Goal: Transaction & Acquisition: Book appointment/travel/reservation

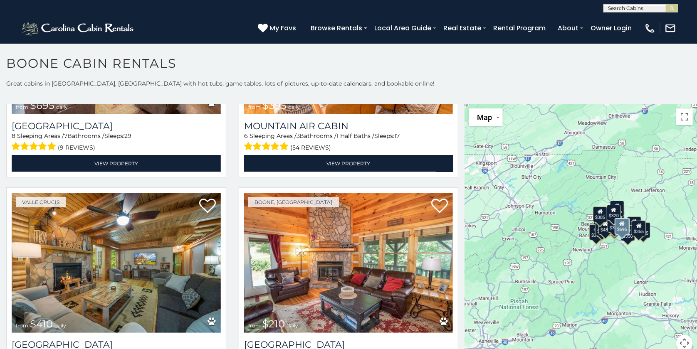
scroll to position [2787, 0]
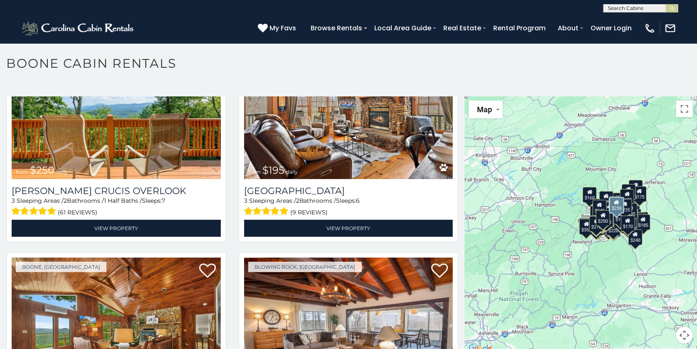
scroll to position [4, 0]
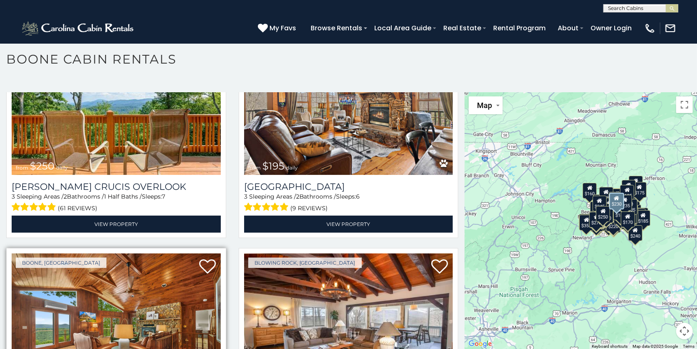
click at [117, 254] on img at bounding box center [116, 324] width 209 height 140
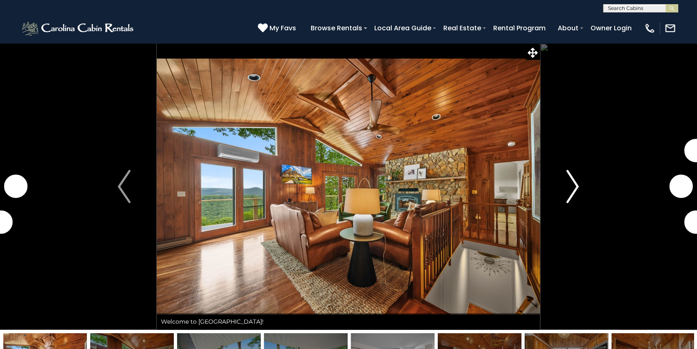
click at [572, 185] on img "Next" at bounding box center [573, 186] width 12 height 33
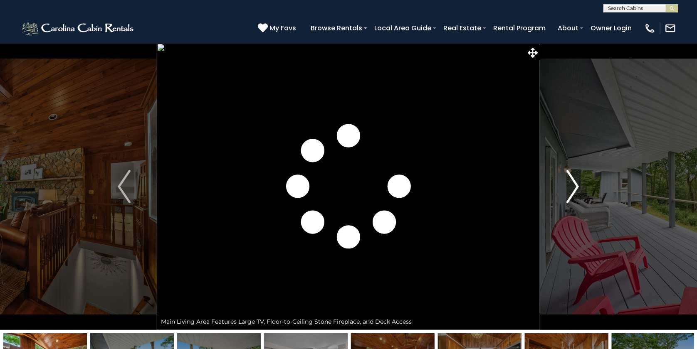
click at [572, 185] on img "Next" at bounding box center [573, 186] width 12 height 33
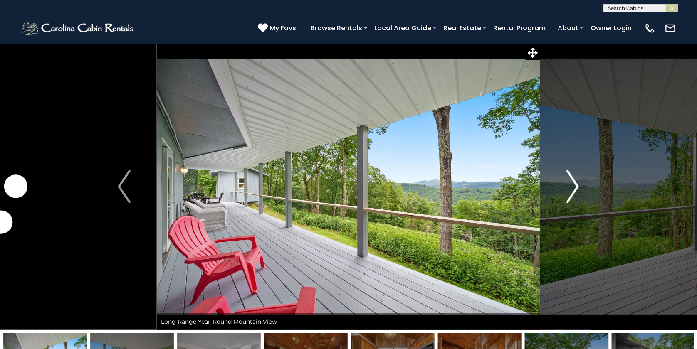
click at [572, 185] on img "Next" at bounding box center [573, 186] width 12 height 33
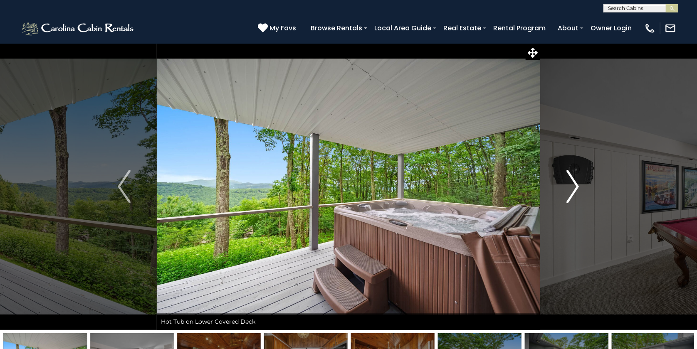
click at [572, 185] on img "Next" at bounding box center [573, 186] width 12 height 33
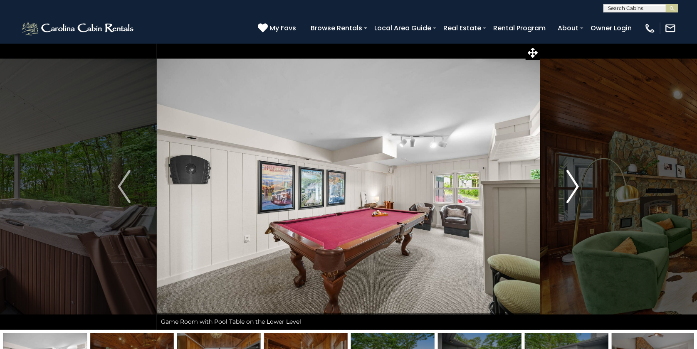
click at [572, 185] on img "Next" at bounding box center [573, 186] width 12 height 33
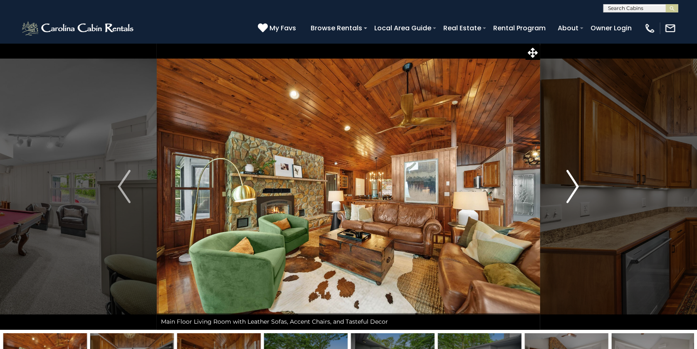
click at [572, 185] on img "Next" at bounding box center [573, 186] width 12 height 33
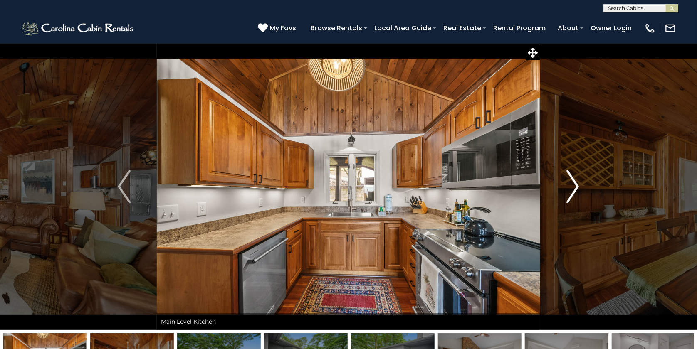
click at [572, 185] on img "Next" at bounding box center [573, 186] width 12 height 33
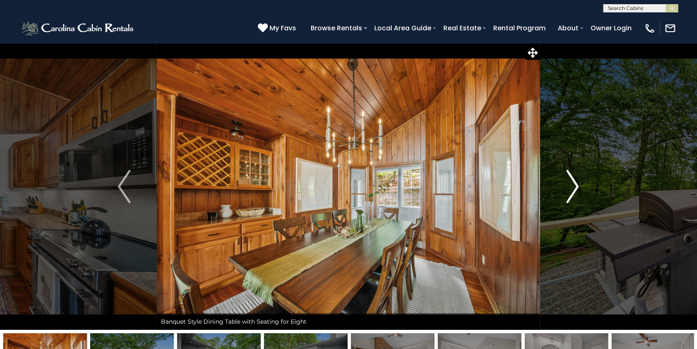
click at [572, 185] on img "Next" at bounding box center [573, 186] width 12 height 33
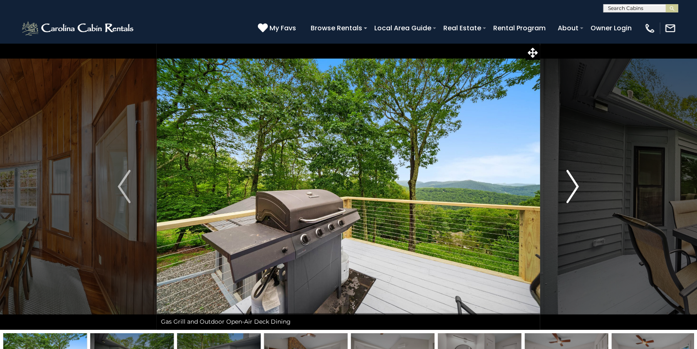
click at [572, 185] on img "Next" at bounding box center [573, 186] width 12 height 33
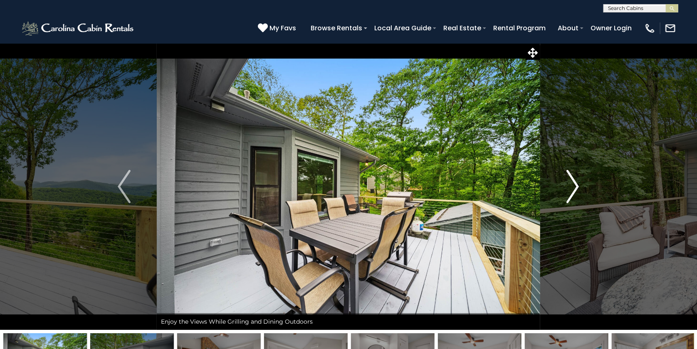
click at [572, 185] on img "Next" at bounding box center [573, 186] width 12 height 33
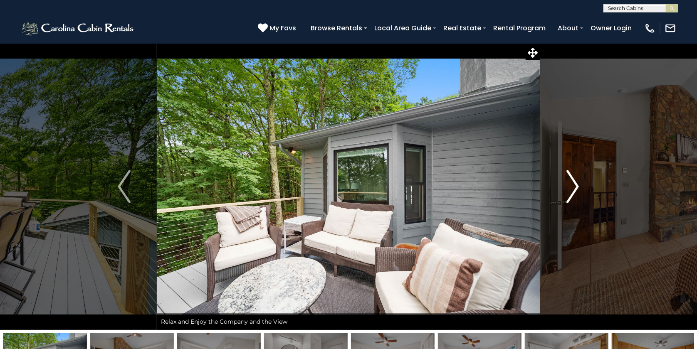
click at [572, 185] on img "Next" at bounding box center [573, 186] width 12 height 33
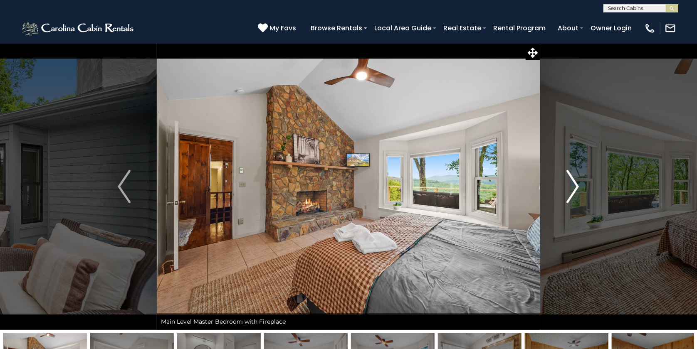
click at [572, 185] on img "Next" at bounding box center [573, 186] width 12 height 33
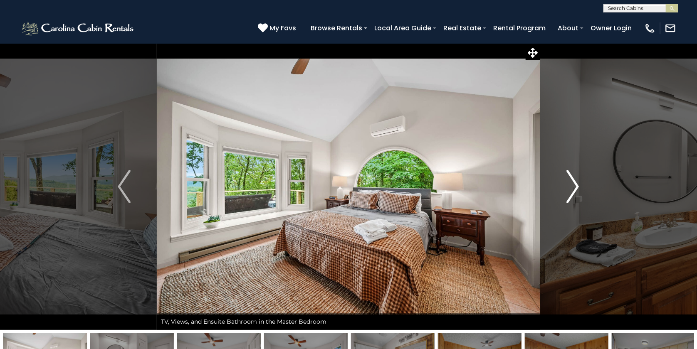
click at [572, 185] on img "Next" at bounding box center [573, 186] width 12 height 33
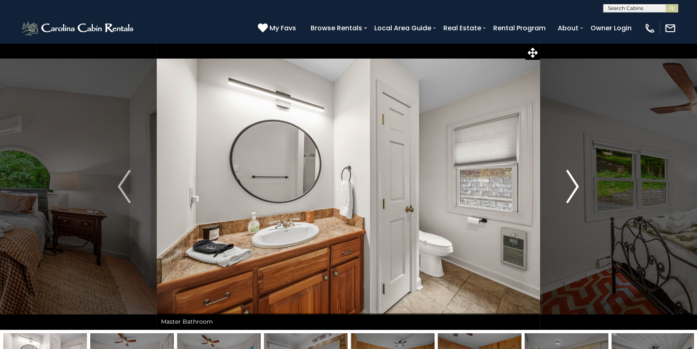
click at [572, 185] on img "Next" at bounding box center [573, 186] width 12 height 33
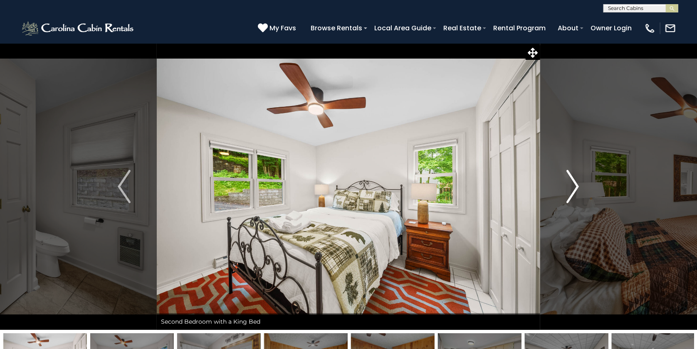
click at [572, 185] on img "Next" at bounding box center [573, 186] width 12 height 33
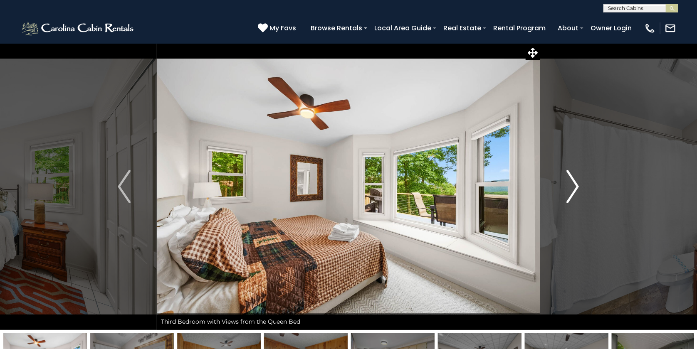
click at [572, 185] on img "Next" at bounding box center [573, 186] width 12 height 33
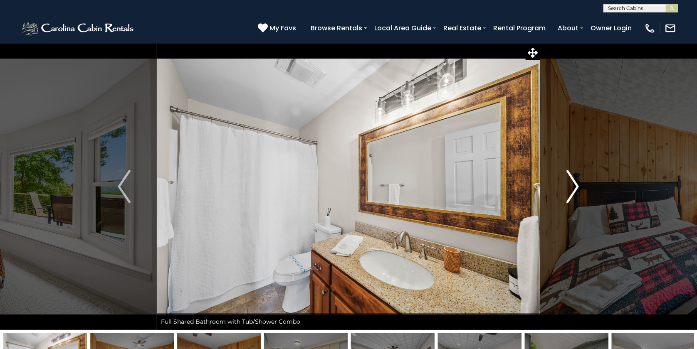
click at [572, 185] on img "Next" at bounding box center [573, 186] width 12 height 33
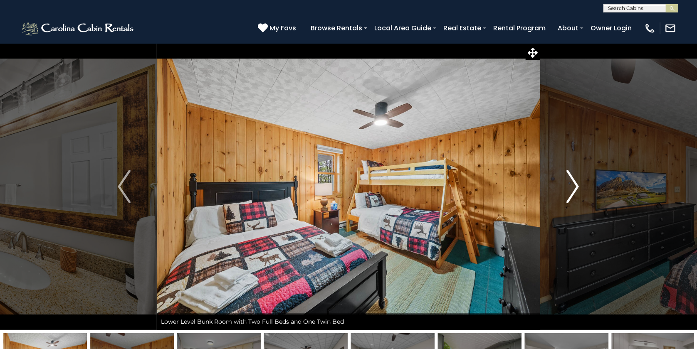
click at [572, 185] on img "Next" at bounding box center [573, 186] width 12 height 33
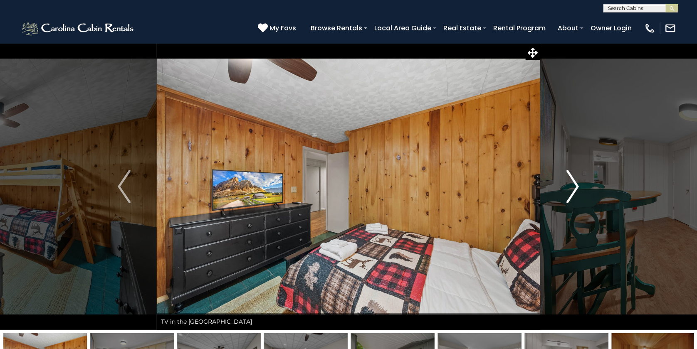
click at [572, 185] on img "Next" at bounding box center [573, 186] width 12 height 33
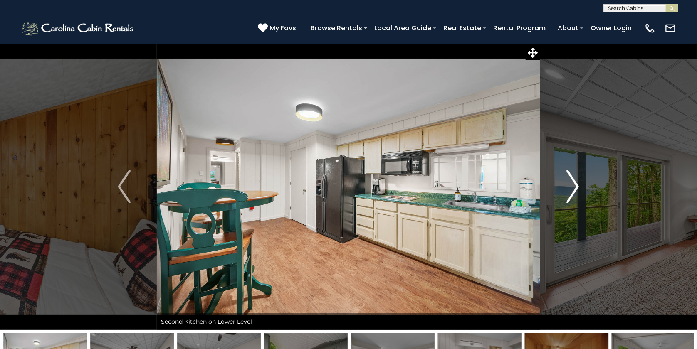
click at [572, 185] on img "Next" at bounding box center [573, 186] width 12 height 33
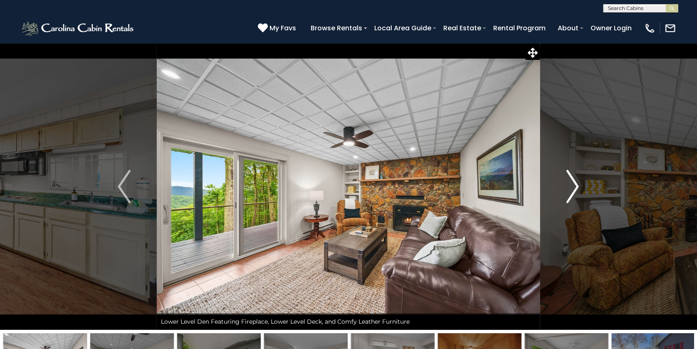
click at [572, 185] on img "Next" at bounding box center [573, 186] width 12 height 33
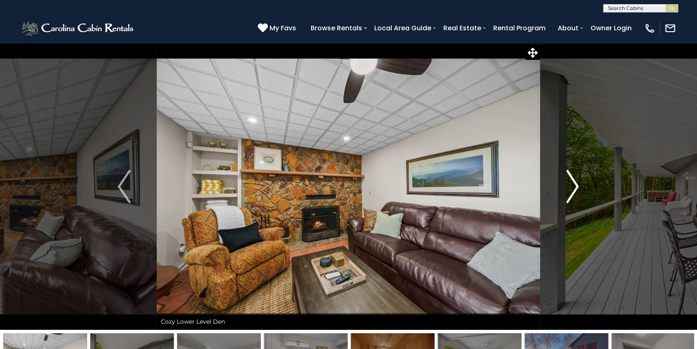
click at [572, 185] on img "Next" at bounding box center [573, 186] width 12 height 33
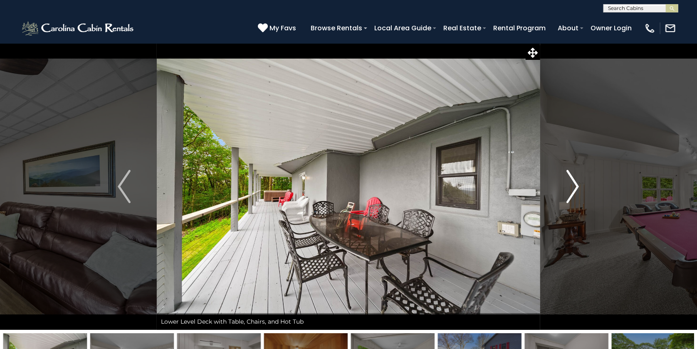
click at [572, 185] on img "Next" at bounding box center [573, 186] width 12 height 33
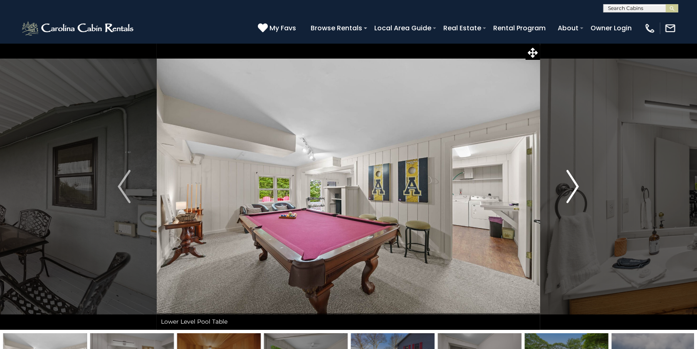
click at [572, 185] on img "Next" at bounding box center [573, 186] width 12 height 33
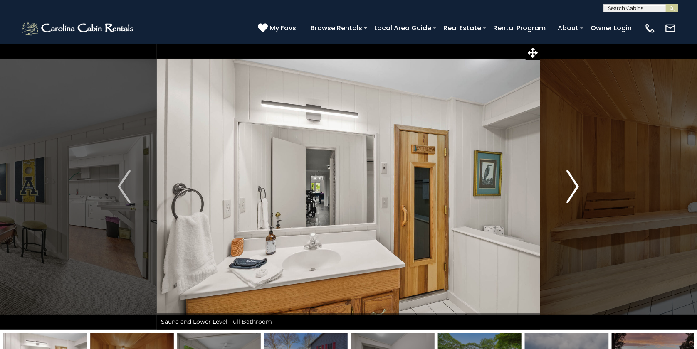
click at [572, 185] on img "Next" at bounding box center [573, 186] width 12 height 33
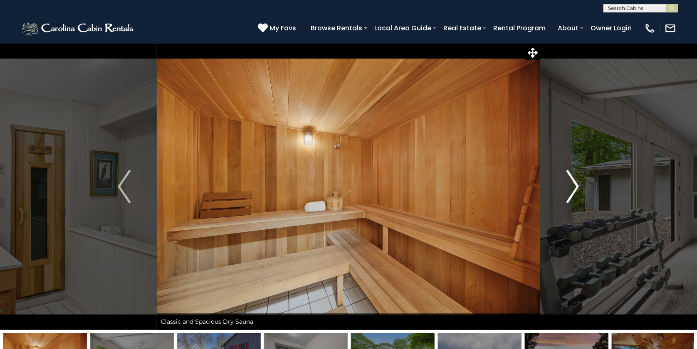
click at [572, 185] on img "Next" at bounding box center [573, 186] width 12 height 33
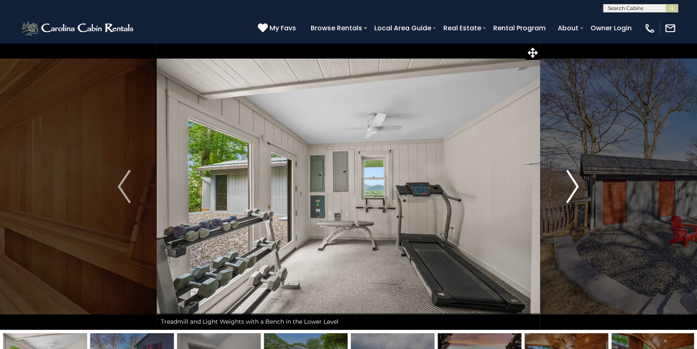
click at [572, 185] on img "Next" at bounding box center [573, 186] width 12 height 33
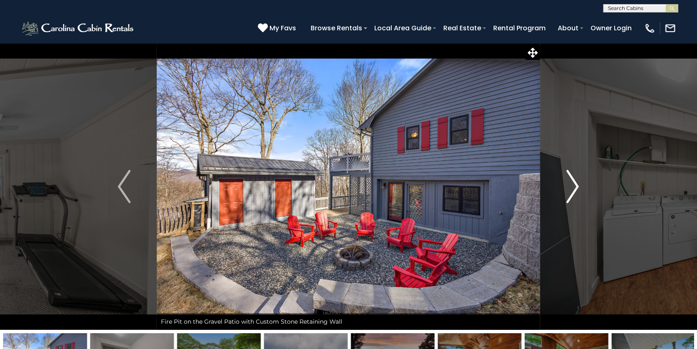
click at [572, 185] on img "Next" at bounding box center [573, 186] width 12 height 33
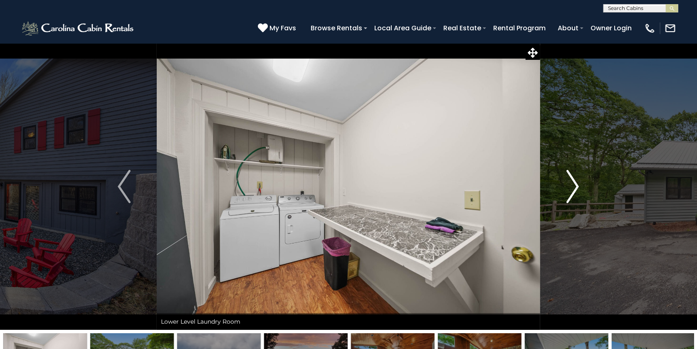
click at [572, 185] on img "Next" at bounding box center [573, 186] width 12 height 33
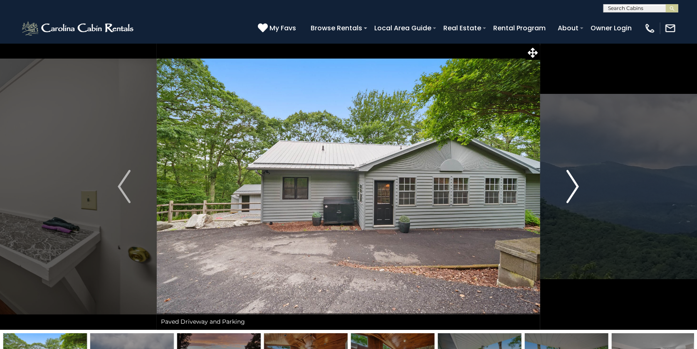
click at [572, 185] on img "Next" at bounding box center [573, 186] width 12 height 33
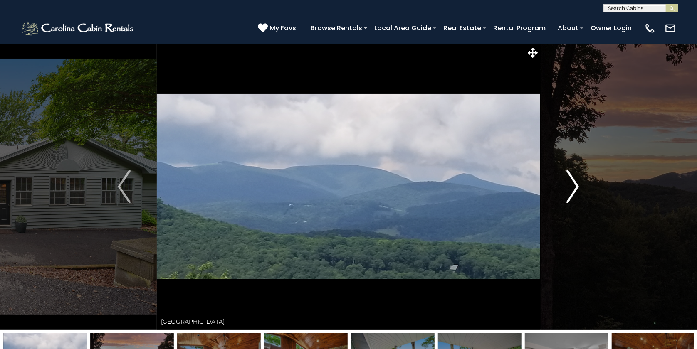
click at [572, 185] on img "Next" at bounding box center [573, 186] width 12 height 33
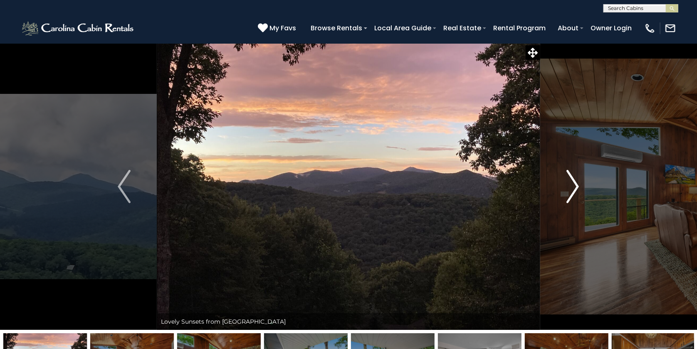
click at [572, 185] on img "Next" at bounding box center [573, 186] width 12 height 33
